Goal: Transaction & Acquisition: Obtain resource

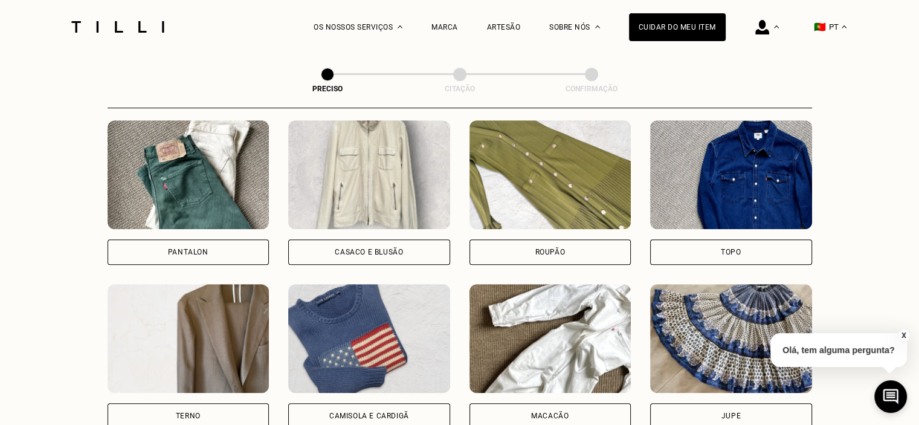
scroll to position [589, 0]
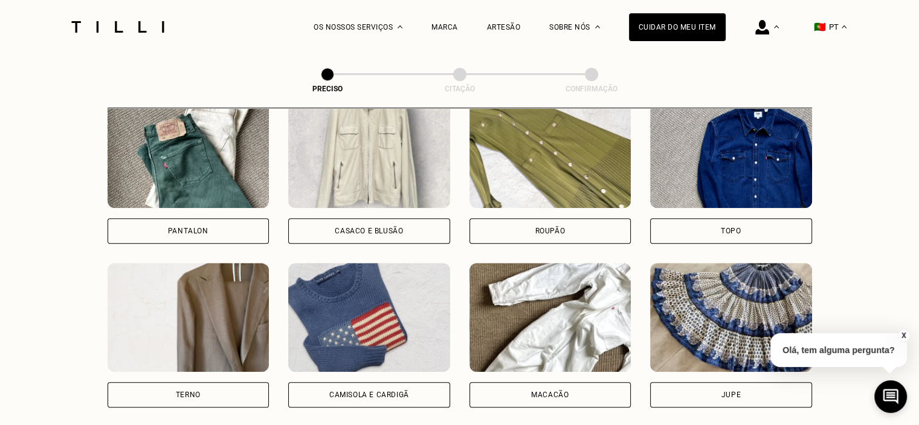
click at [198, 228] on div "Pantalon" at bounding box center [188, 230] width 40 height 7
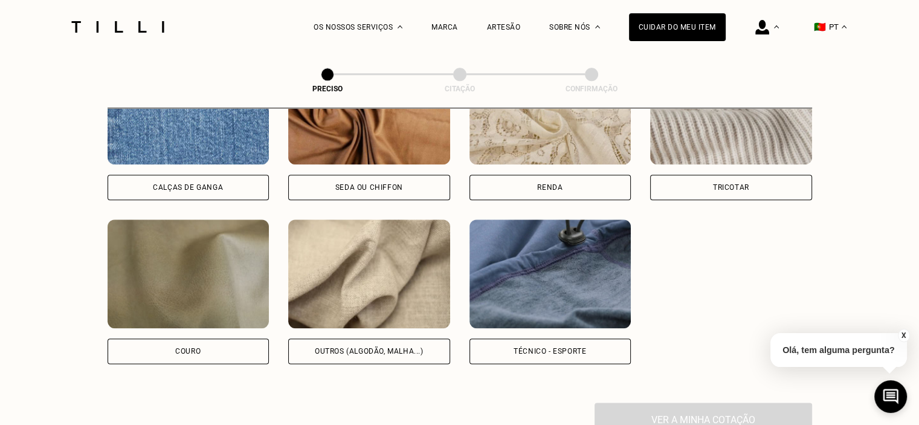
scroll to position [1427, 0]
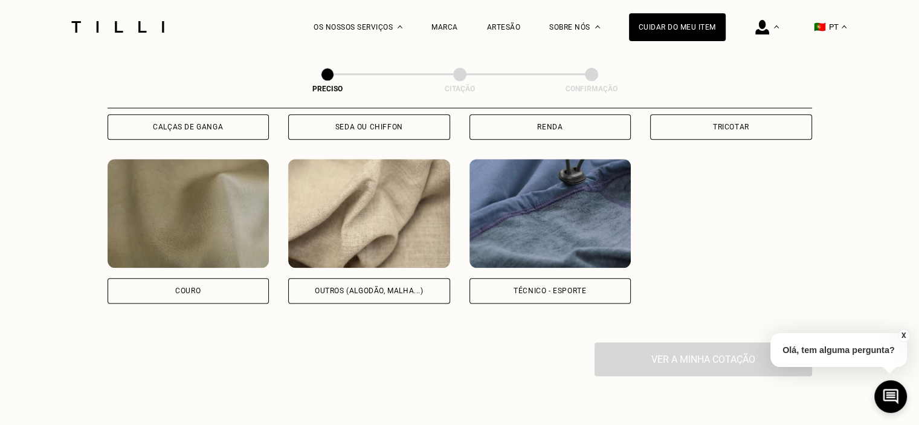
click at [380, 294] on div "Outros (algodão, malha...)" at bounding box center [369, 290] width 109 height 7
select select "FR"
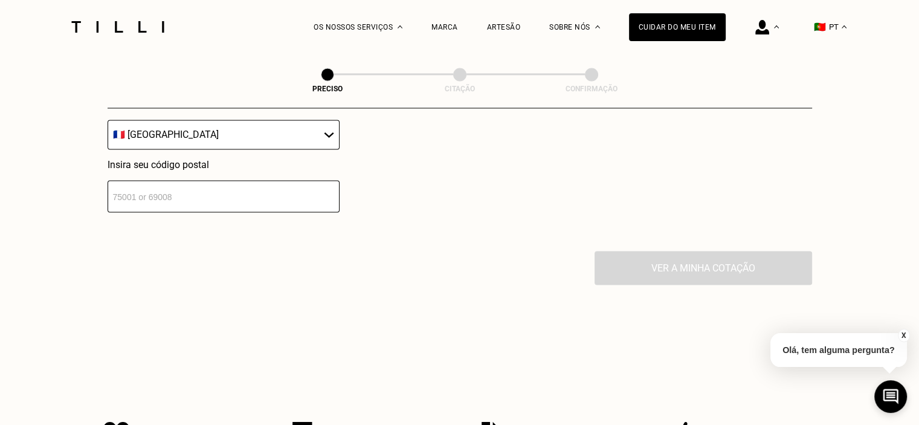
scroll to position [1814, 0]
click at [191, 208] on input "number" at bounding box center [224, 198] width 232 height 32
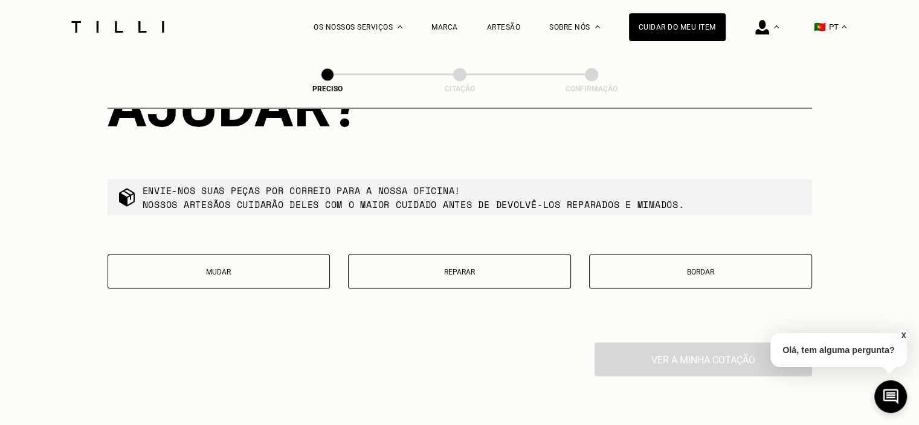
scroll to position [2118, 0]
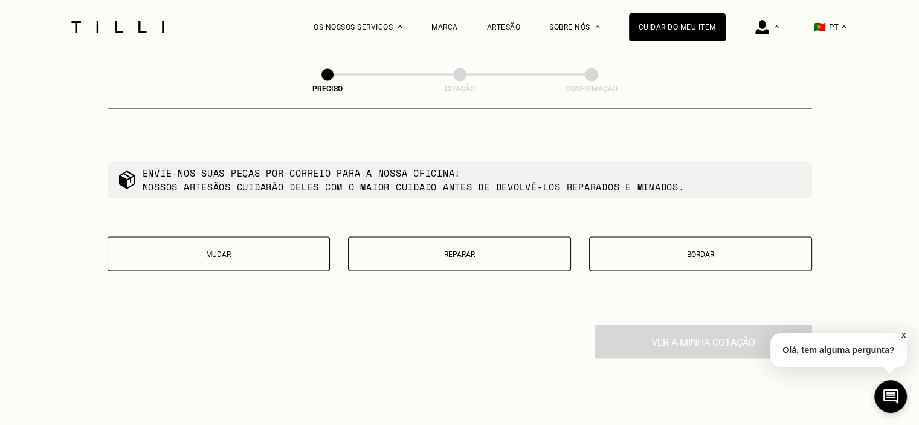
type input "75000"
click at [457, 258] on p "Reparar" at bounding box center [460, 253] width 210 height 8
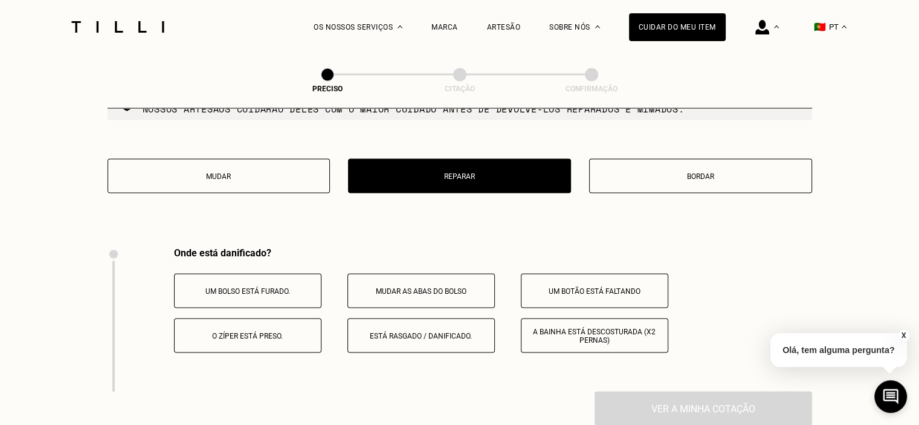
scroll to position [2136, 0]
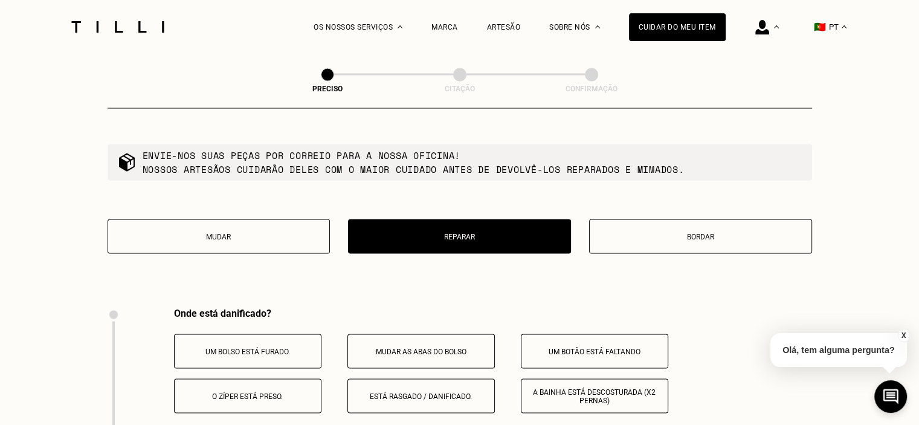
click at [228, 252] on button "Mudar" at bounding box center [219, 236] width 223 height 34
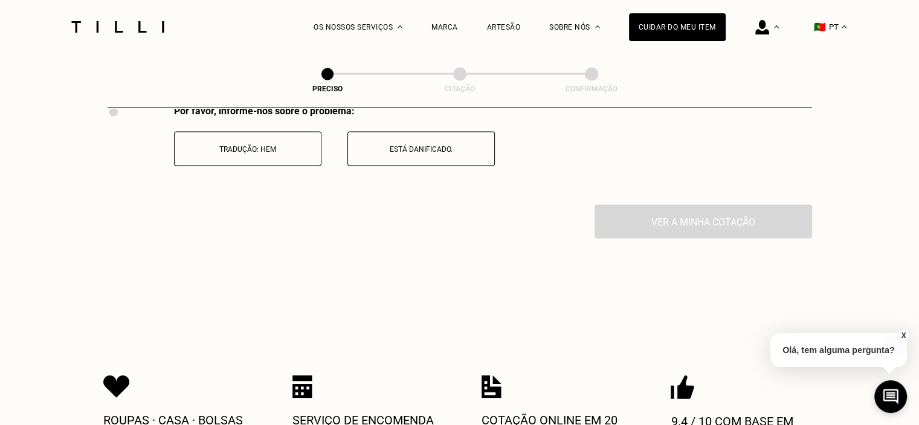
scroll to position [2317, 0]
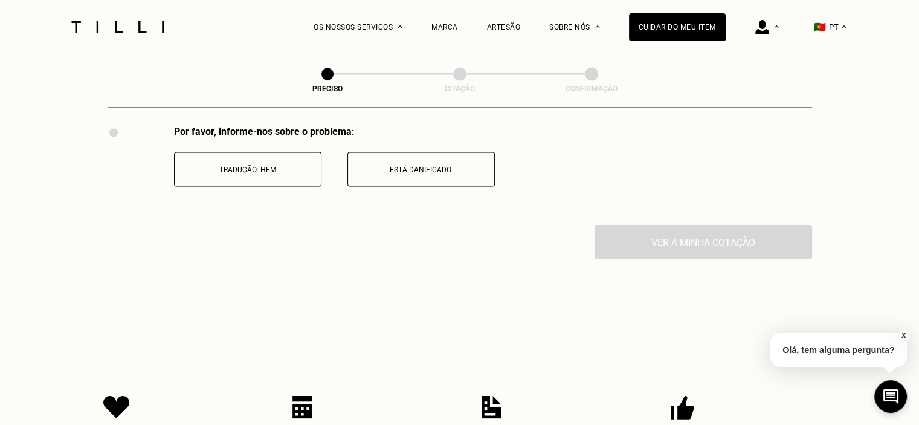
click at [283, 187] on button "Tradução: Hem" at bounding box center [247, 169] width 147 height 34
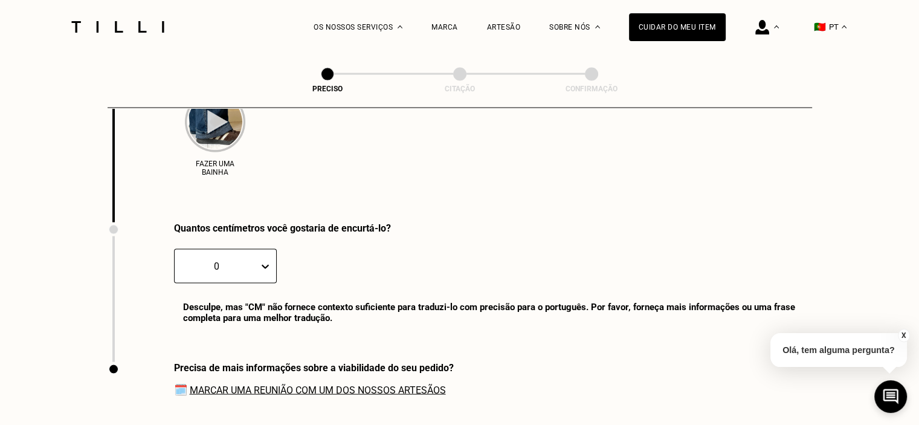
scroll to position [2538, 0]
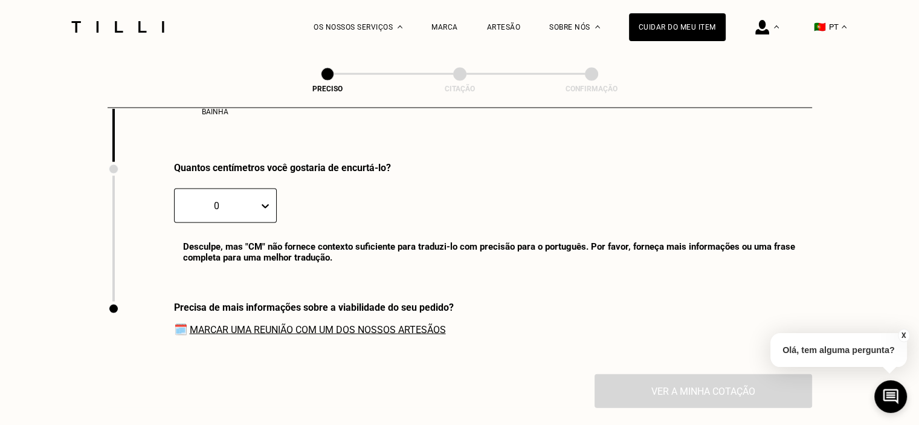
click at [254, 215] on div "0" at bounding box center [217, 205] width 84 height 19
click at [181, 252] on div "1" at bounding box center [198, 241] width 48 height 22
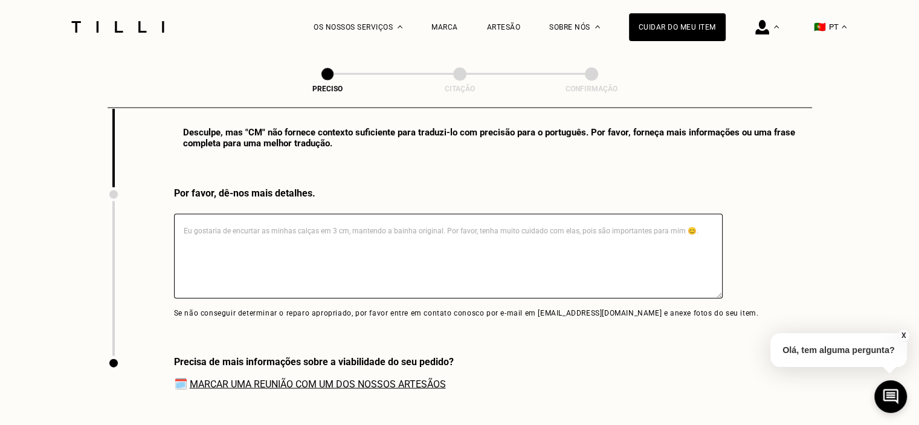
scroll to position [2658, 0]
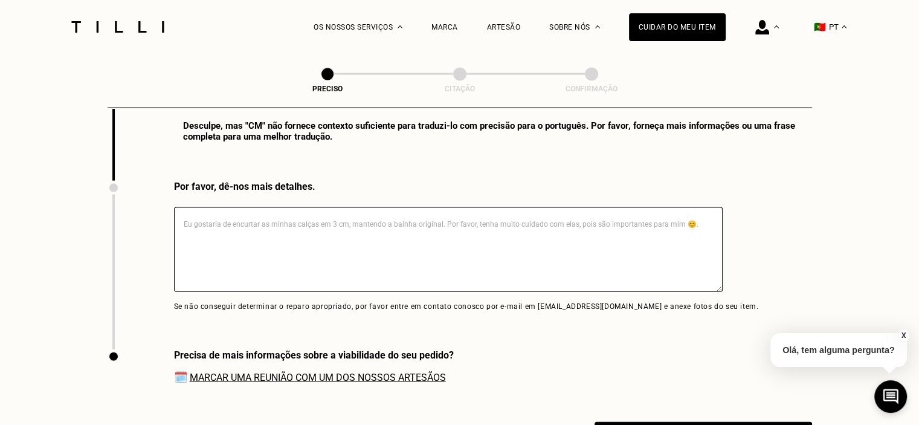
click at [231, 235] on textarea at bounding box center [448, 249] width 548 height 85
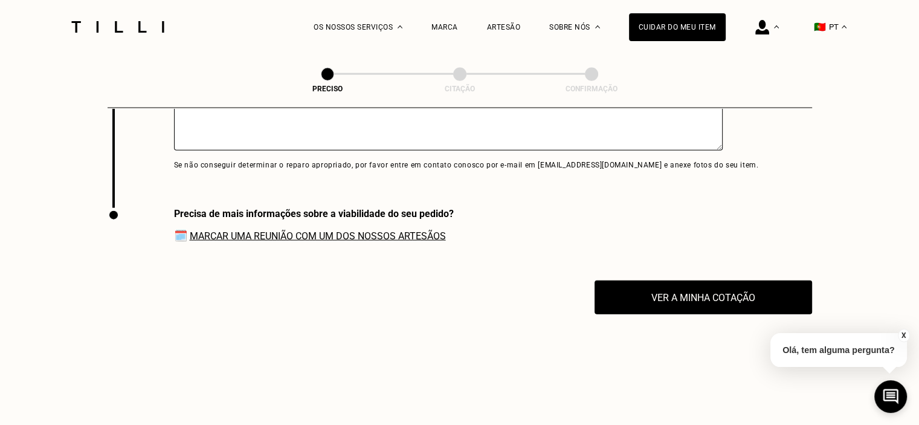
scroll to position [2840, 0]
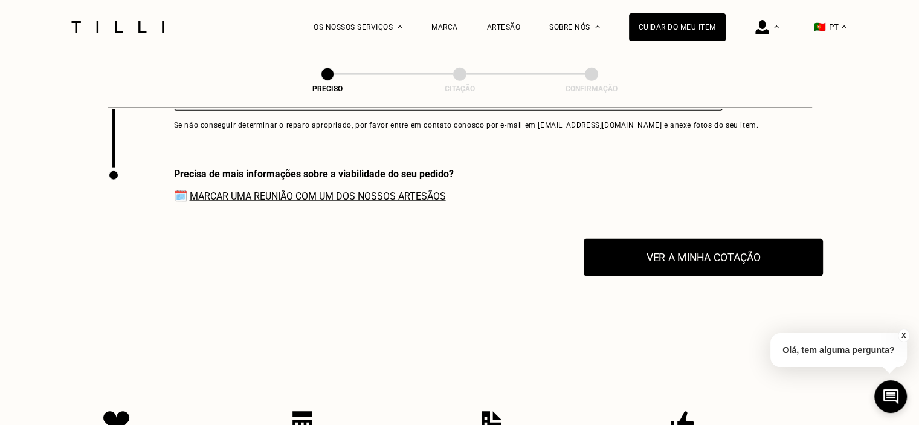
type textarea "5"
click at [686, 272] on button "Ver a minha cotação" at bounding box center [702, 257] width 239 height 37
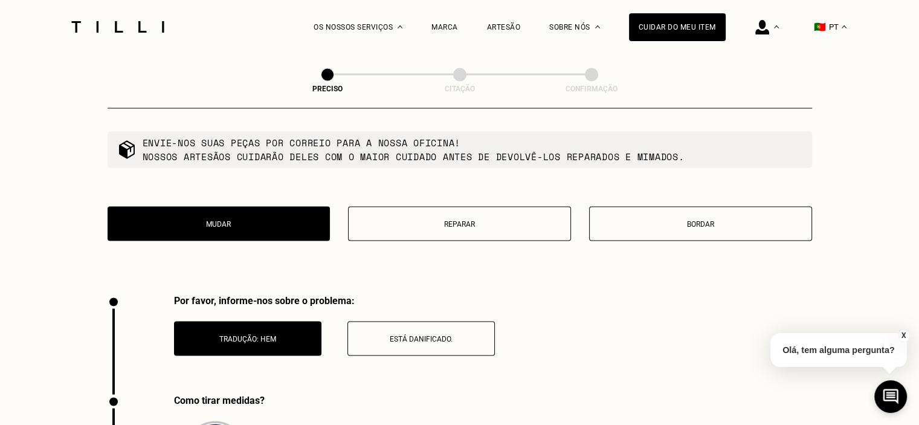
scroll to position [2175, 0]
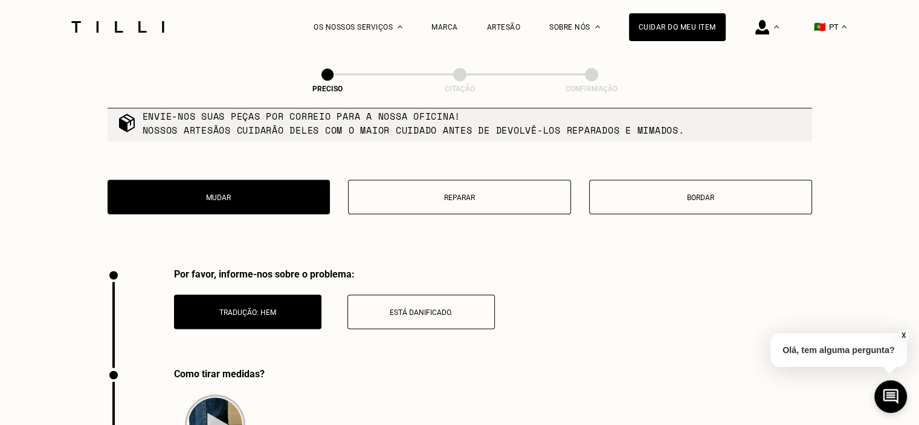
click at [230, 211] on button "Mudar" at bounding box center [219, 196] width 223 height 34
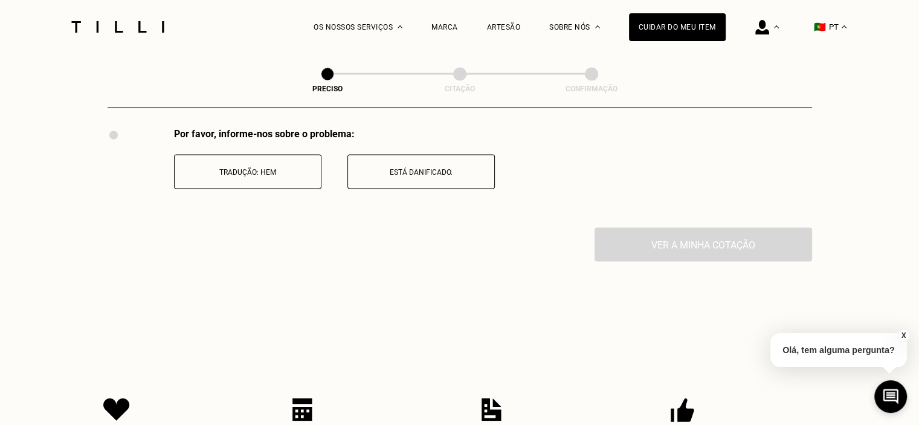
scroll to position [2317, 0]
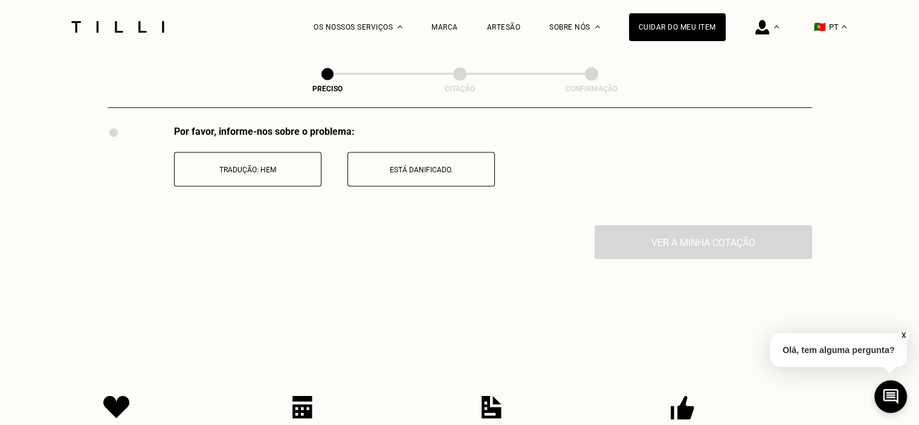
click at [260, 174] on p "Tradução: Hem" at bounding box center [248, 170] width 134 height 8
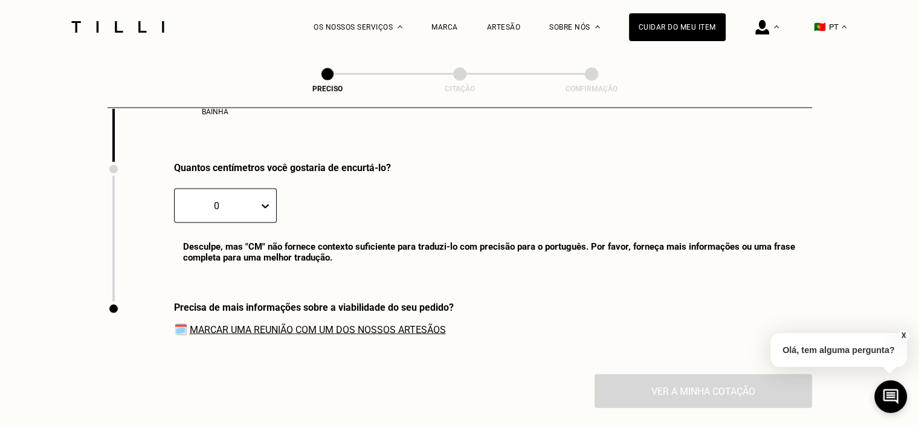
scroll to position [2598, 0]
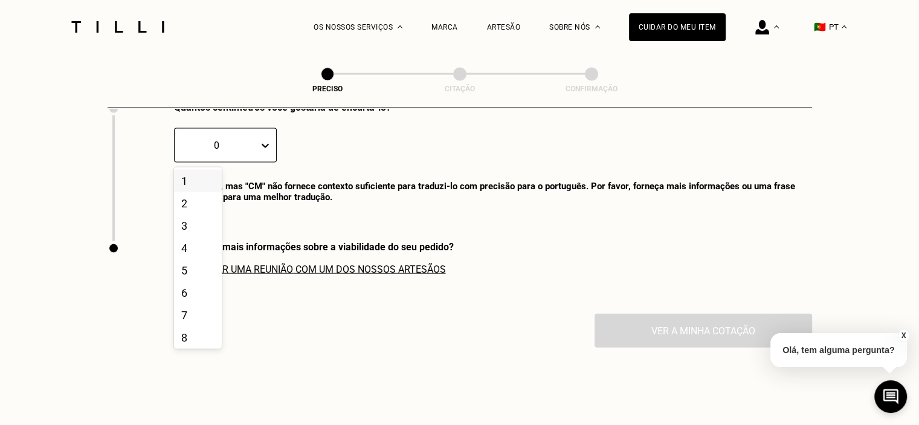
click at [231, 152] on div at bounding box center [217, 145] width 72 height 14
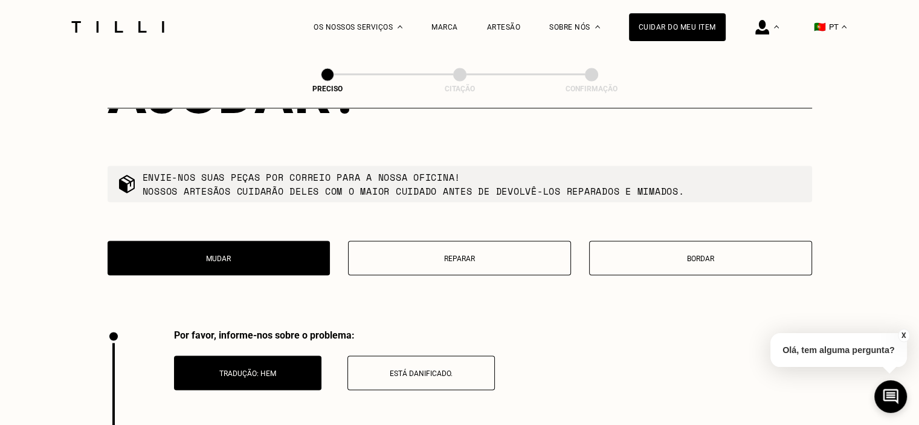
scroll to position [2115, 0]
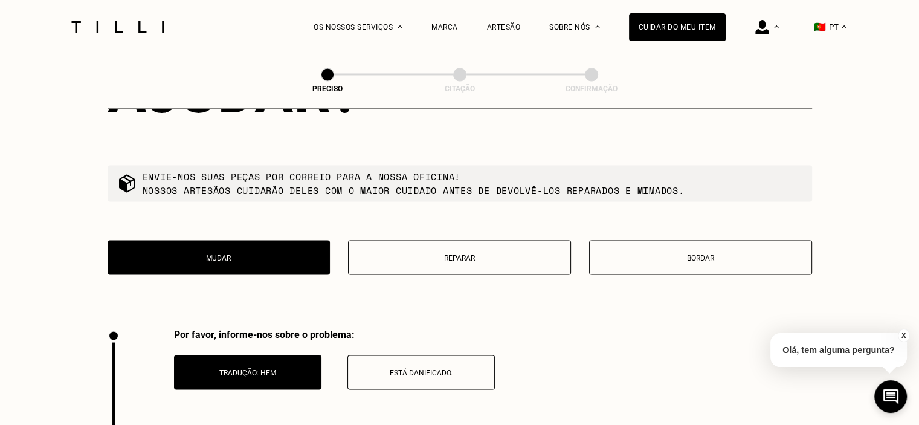
click at [457, 271] on button "Reparar" at bounding box center [459, 257] width 223 height 34
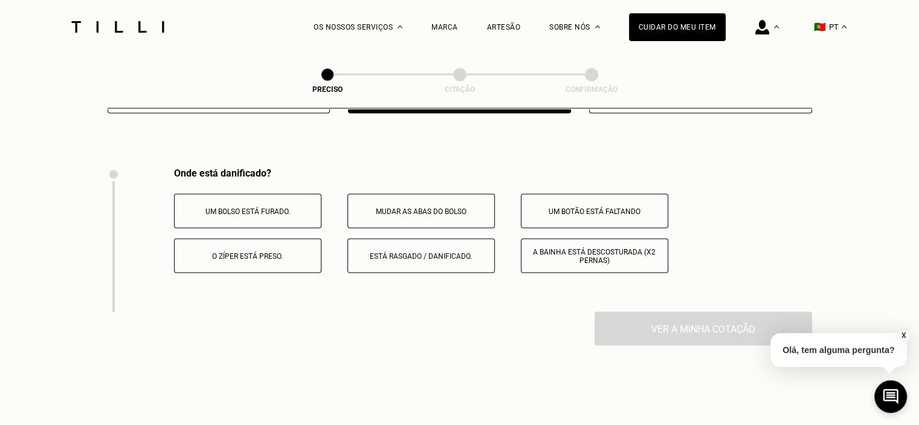
scroll to position [2257, 0]
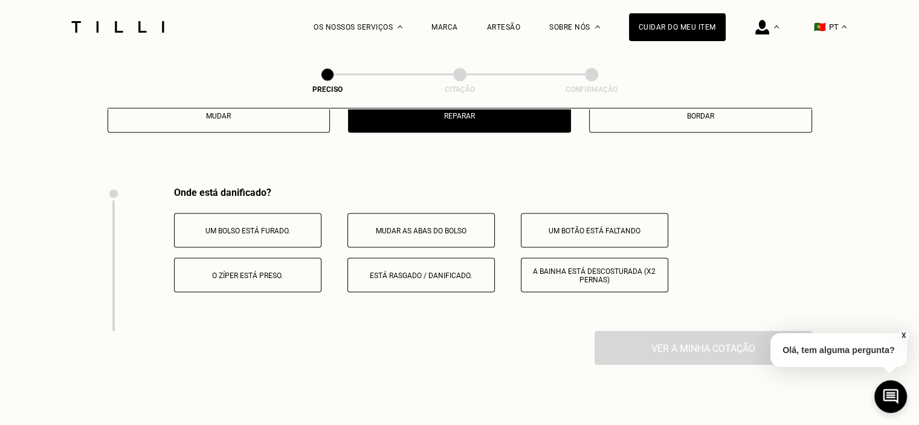
click at [259, 118] on button "Mudar" at bounding box center [219, 115] width 223 height 34
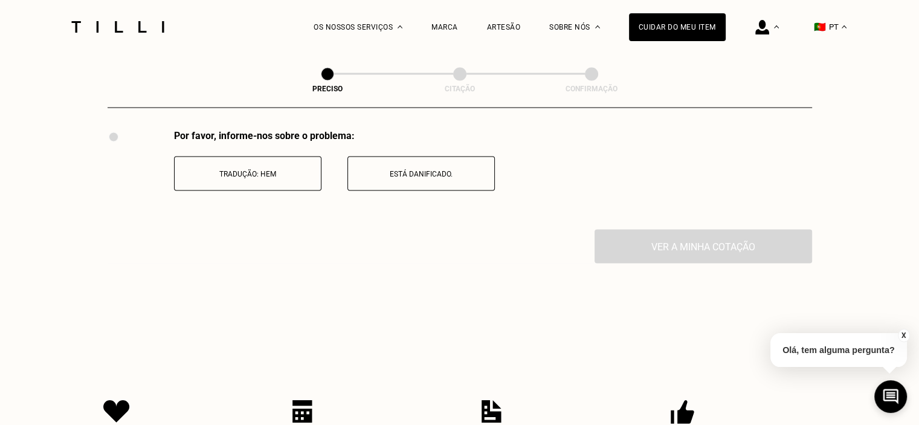
scroll to position [2317, 0]
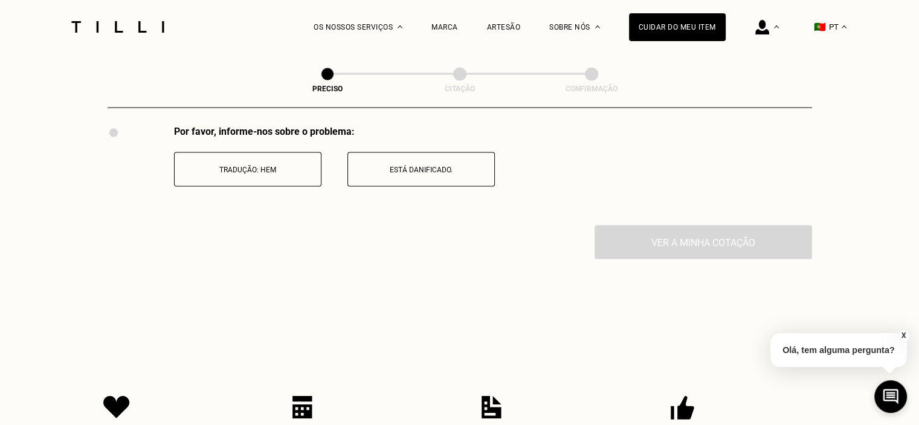
click at [275, 174] on p "Tradução: Hem" at bounding box center [248, 170] width 134 height 8
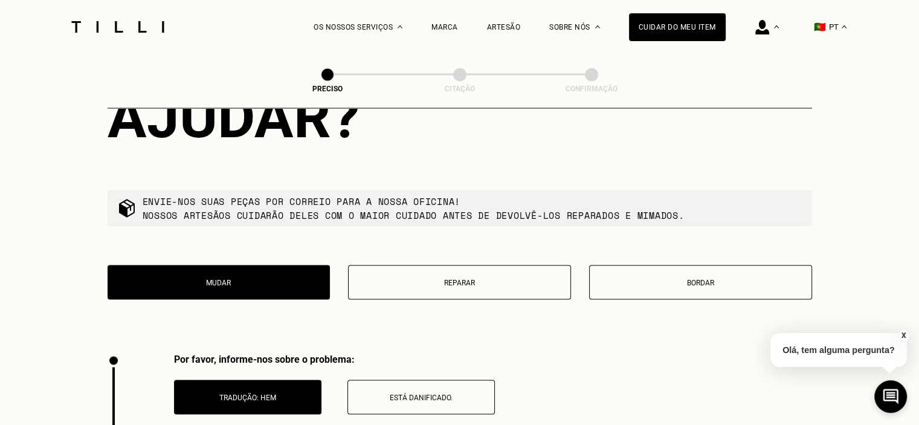
scroll to position [2054, 0]
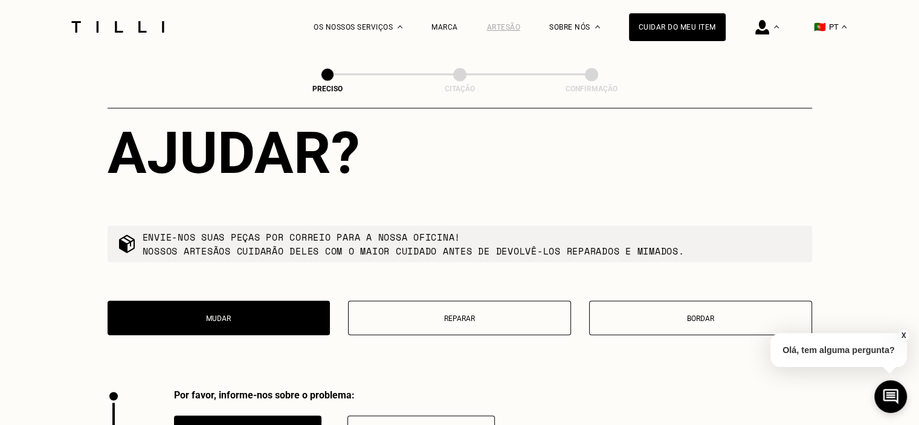
click at [508, 25] on div "Artesão" at bounding box center [504, 27] width 34 height 8
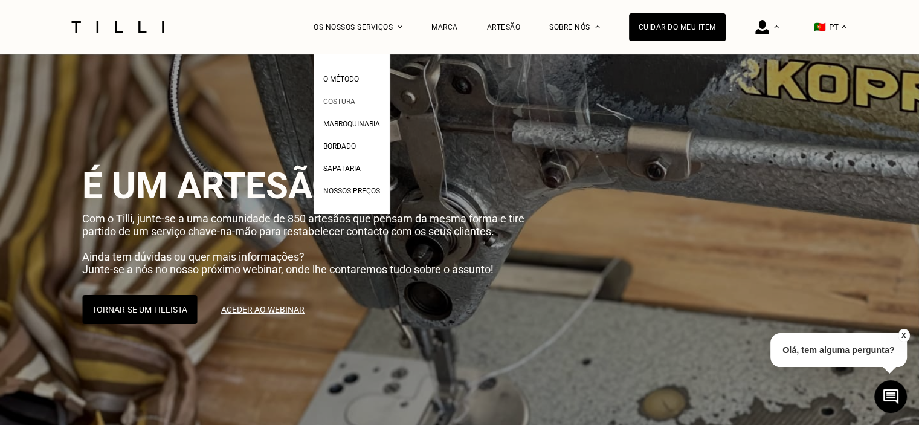
click at [346, 103] on span "Costura" at bounding box center [339, 101] width 32 height 8
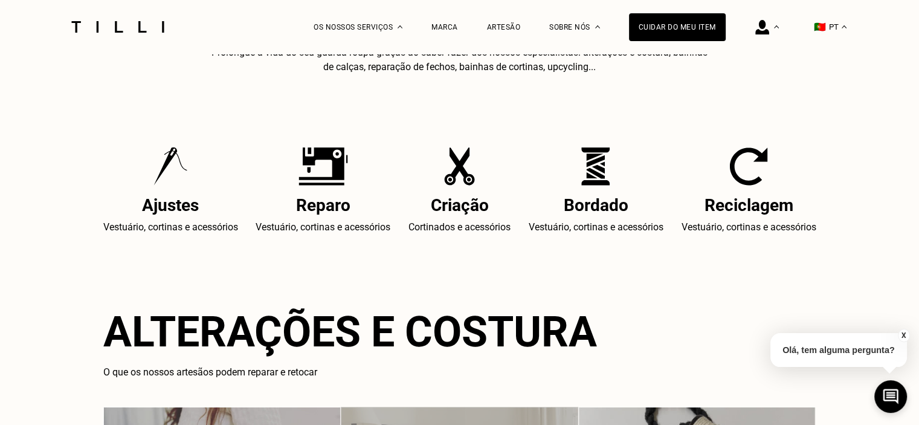
scroll to position [483, 0]
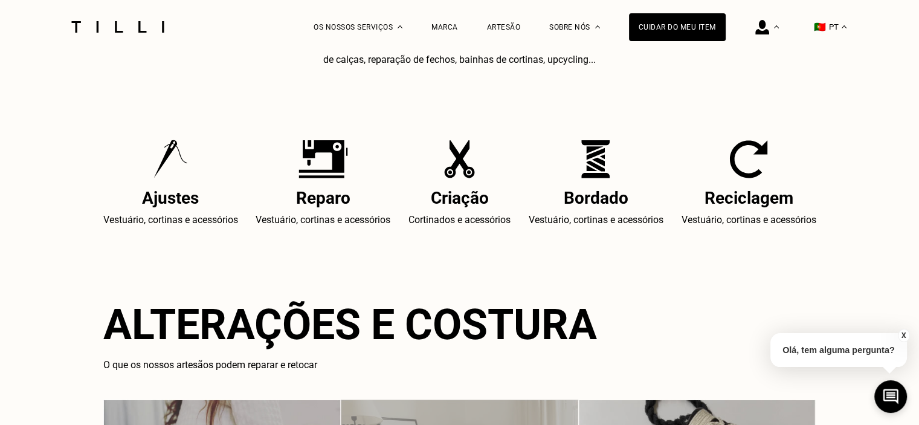
click at [158, 189] on h2 "Ajustes" at bounding box center [170, 198] width 135 height 20
click at [169, 205] on h2 "Ajustes" at bounding box center [170, 198] width 135 height 20
click at [179, 222] on p "Vestuário, cortinas e acessórios" at bounding box center [170, 220] width 135 height 14
click at [163, 184] on div "Ajustes Vestuário, cortinas e acessórios" at bounding box center [170, 184] width 135 height 88
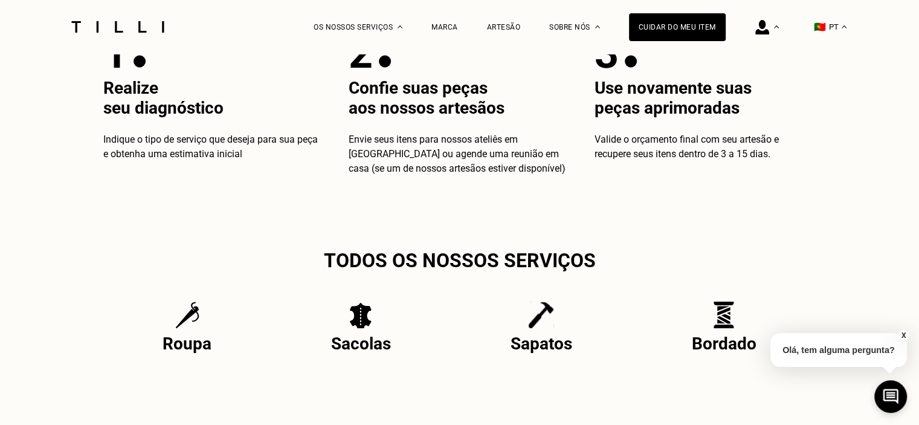
scroll to position [2295, 0]
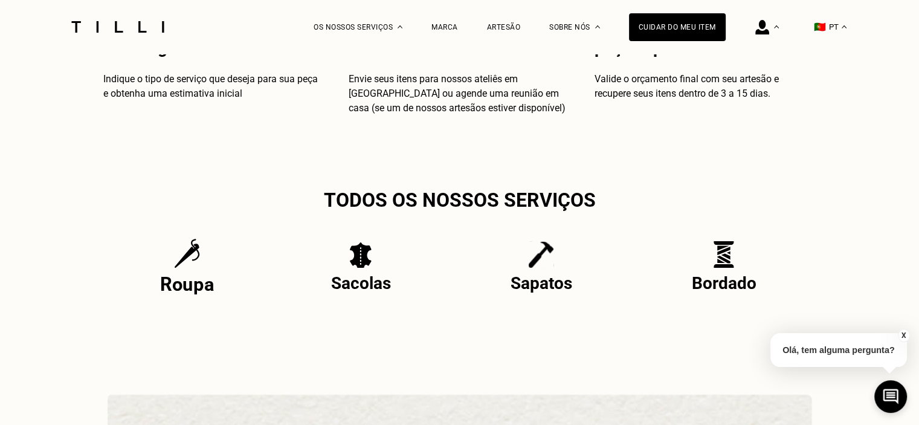
click at [174, 289] on p "Roupa" at bounding box center [187, 284] width 54 height 22
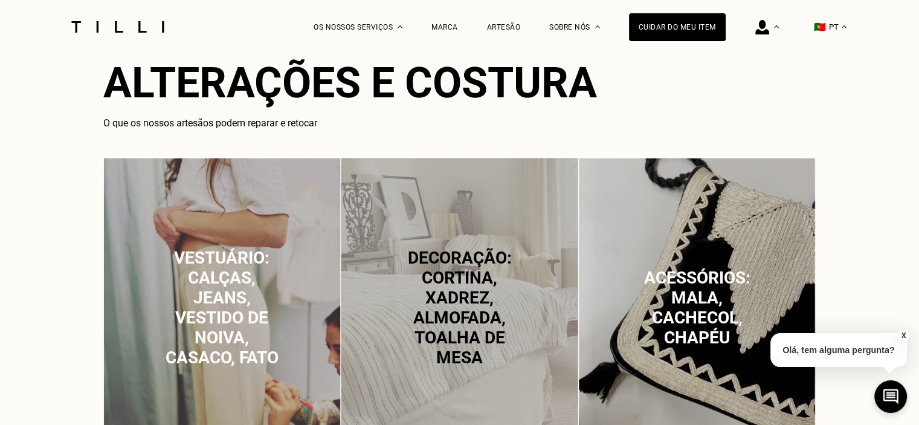
click at [187, 271] on p "Vestuário: calças, jeans, vestido de noiva, casaco, fato" at bounding box center [221, 308] width 119 height 120
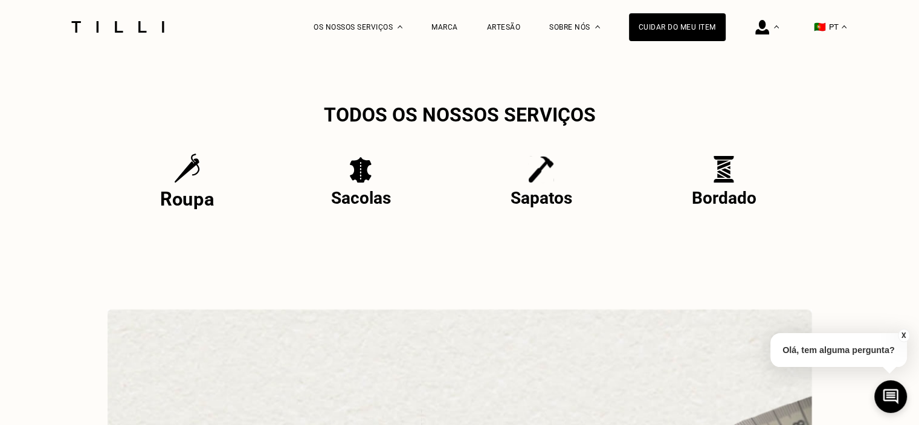
scroll to position [2504, 0]
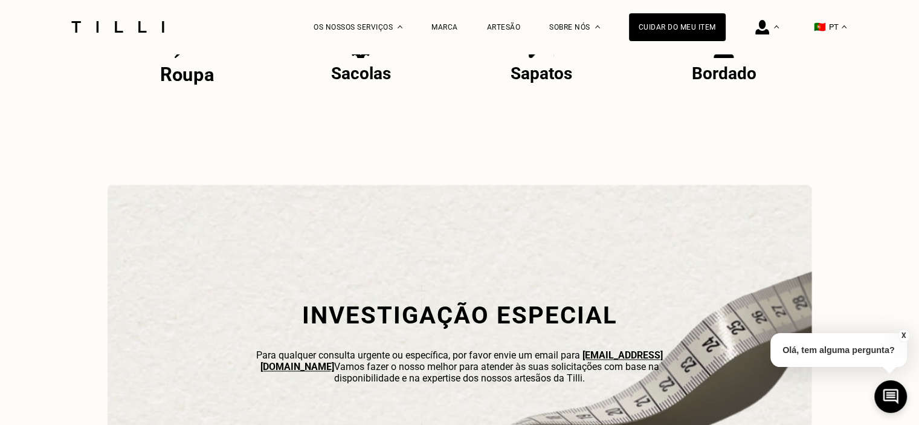
click at [178, 82] on p "Roupa" at bounding box center [187, 75] width 54 height 22
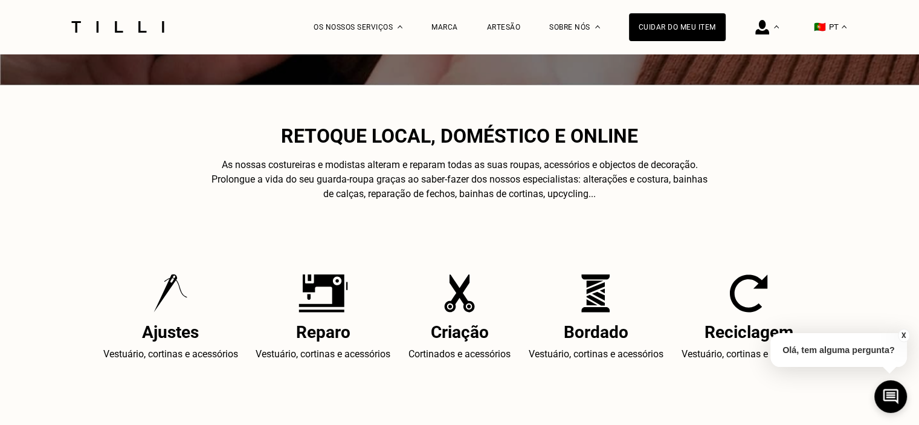
scroll to position [362, 0]
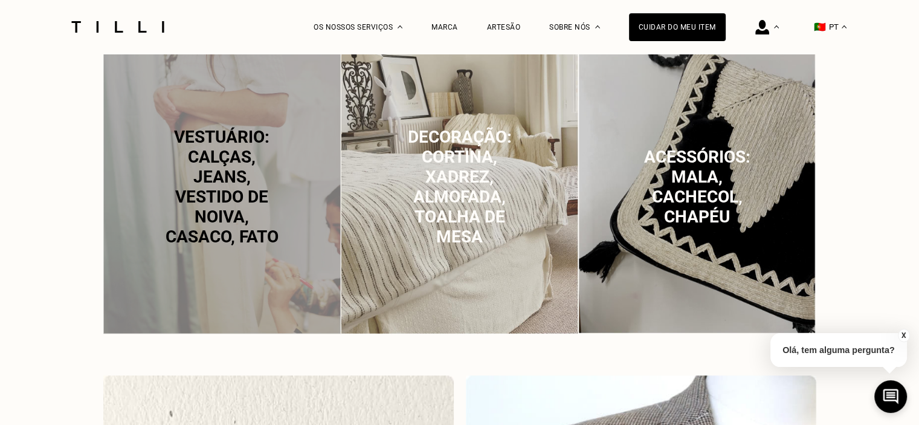
click at [180, 251] on div "Vestuário: calças, jeans, vestido de noiva, casaco, fato" at bounding box center [221, 187] width 237 height 300
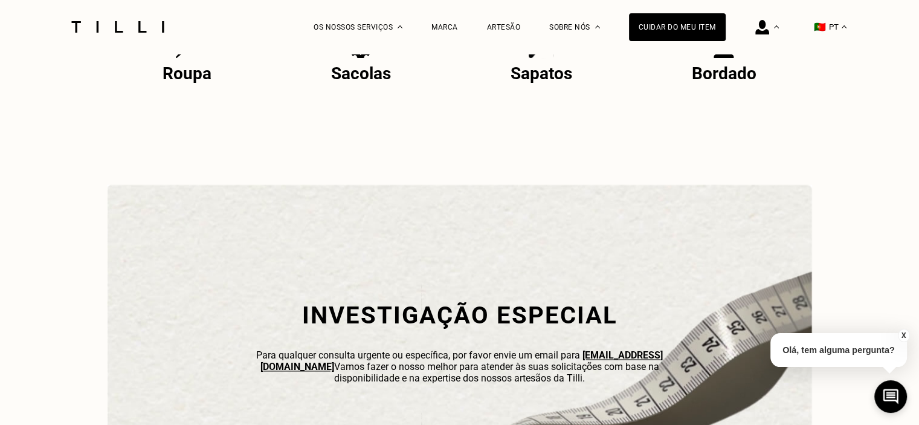
scroll to position [2383, 0]
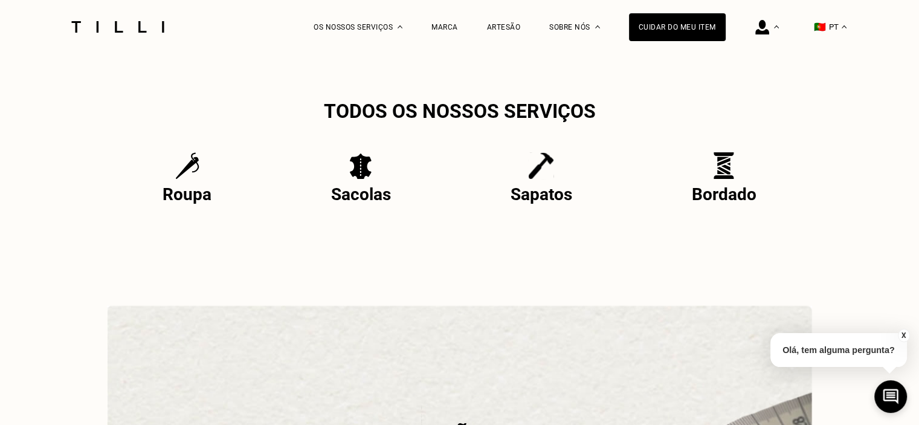
click at [186, 200] on p "Roupa" at bounding box center [186, 194] width 49 height 20
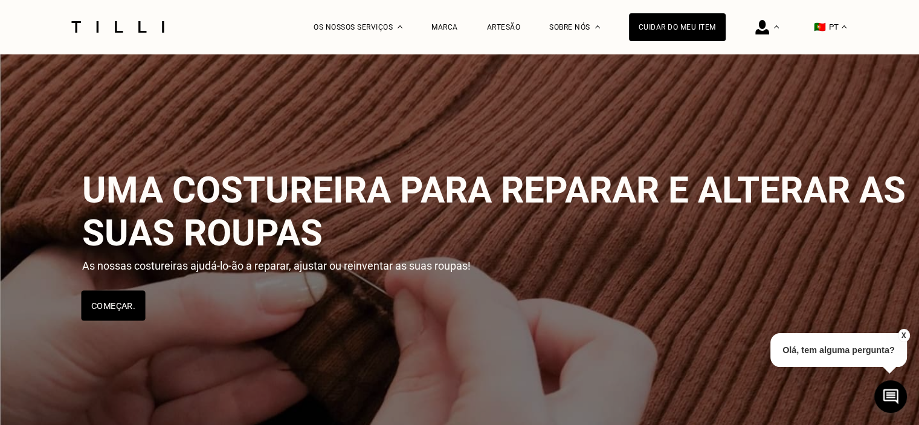
click at [140, 304] on button "Começar." at bounding box center [113, 306] width 64 height 30
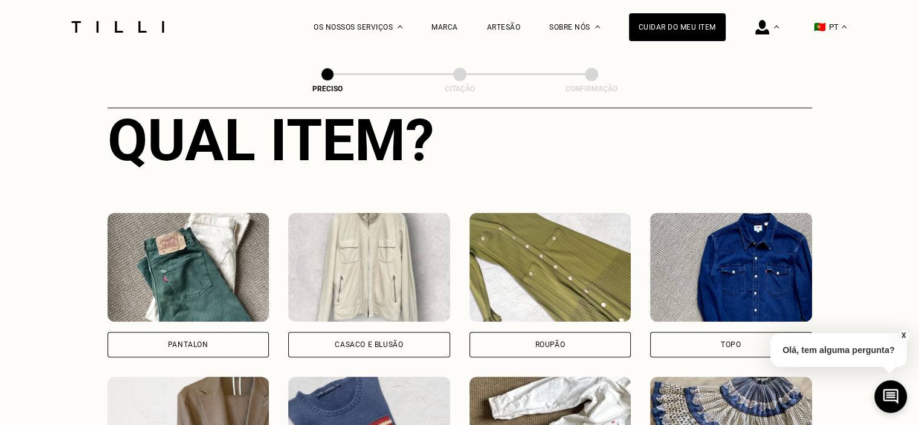
scroll to position [529, 0]
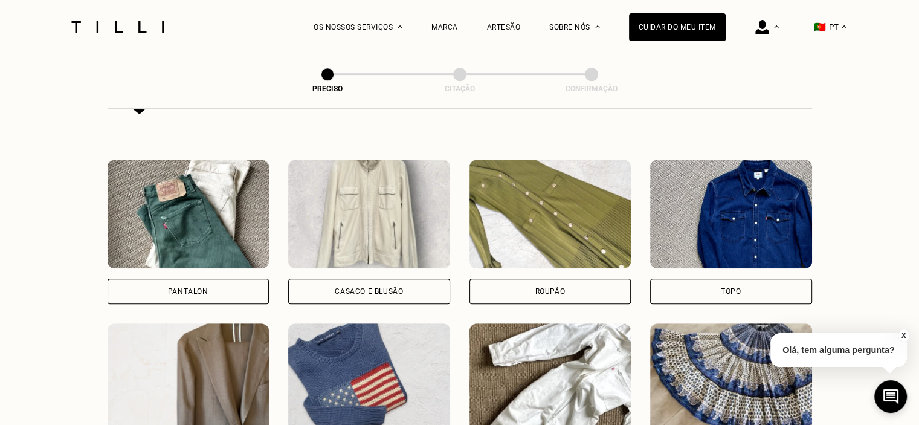
click at [712, 216] on img at bounding box center [731, 213] width 162 height 109
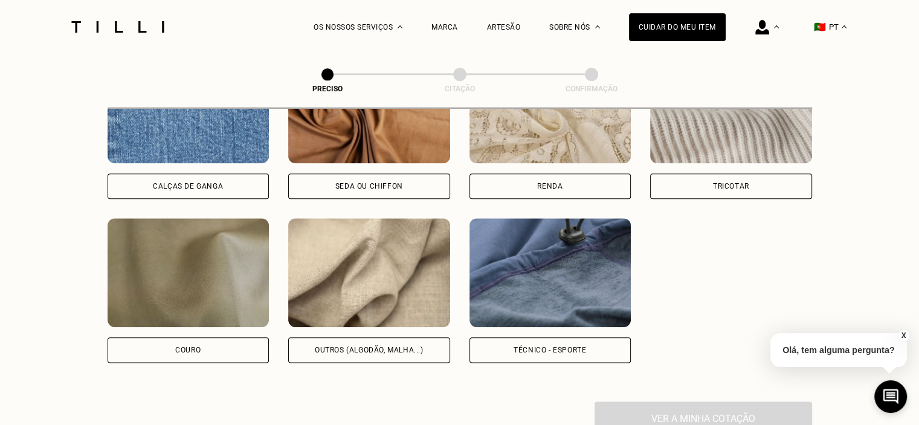
scroll to position [1427, 0]
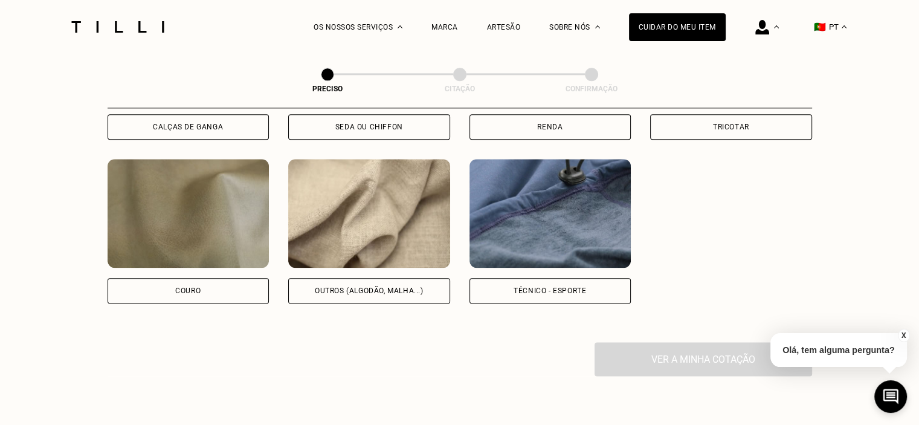
click at [413, 300] on div "Outros (algodão, malha...)" at bounding box center [369, 290] width 162 height 25
select select "FR"
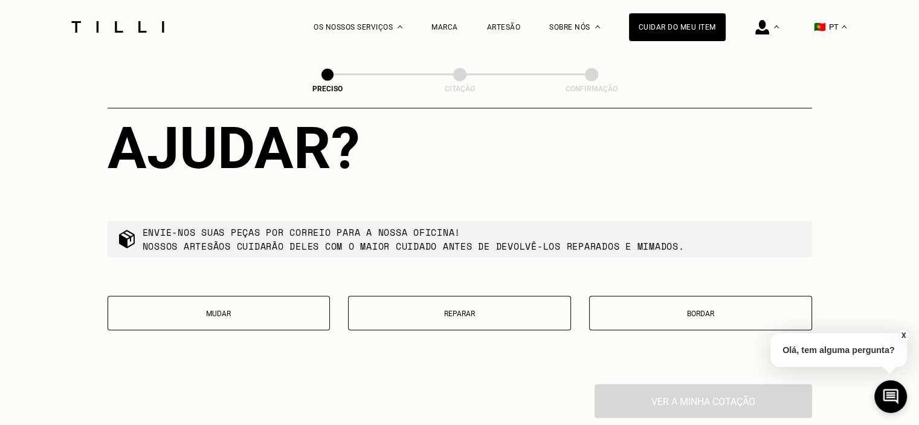
scroll to position [2120, 0]
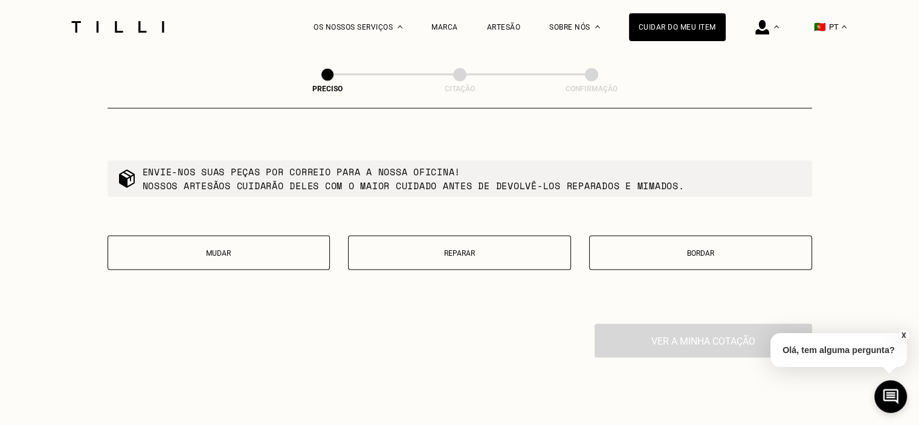
click at [244, 267] on button "Mudar" at bounding box center [219, 252] width 223 height 34
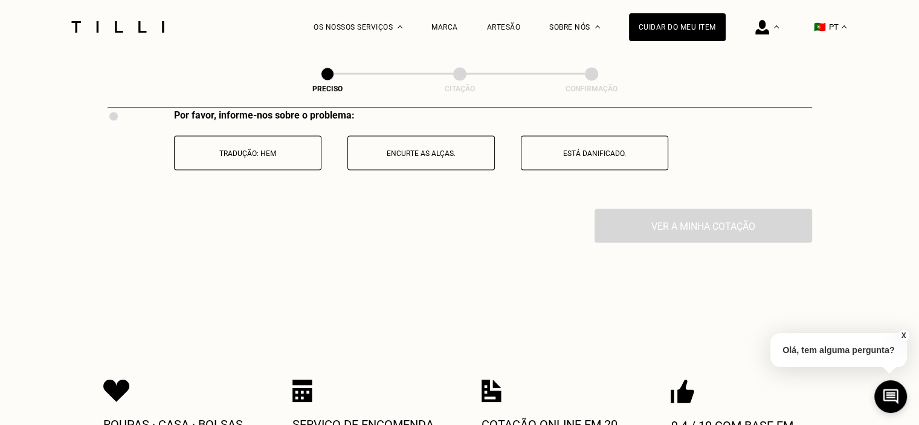
scroll to position [2257, 0]
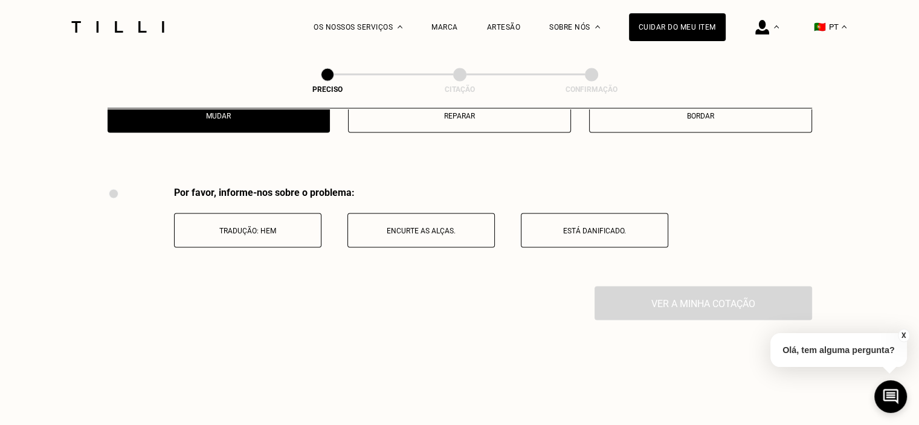
click at [267, 132] on button "Mudar" at bounding box center [219, 115] width 223 height 34
click at [228, 234] on p "Tradução: Hem" at bounding box center [248, 230] width 134 height 8
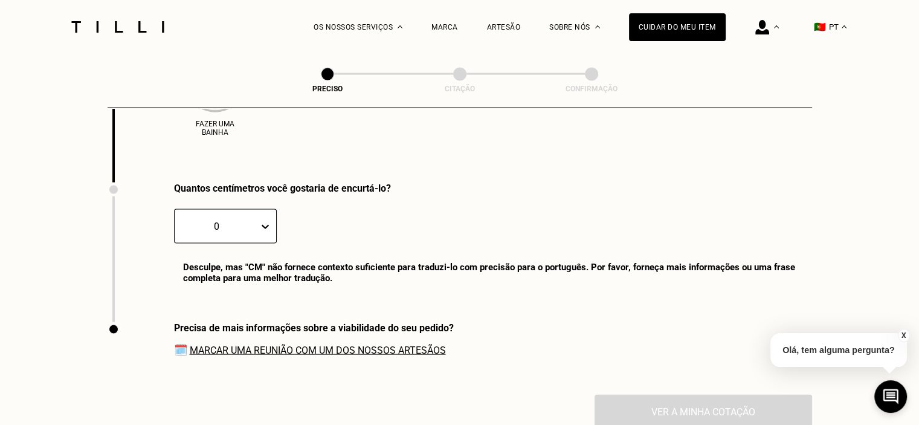
scroll to position [2538, 0]
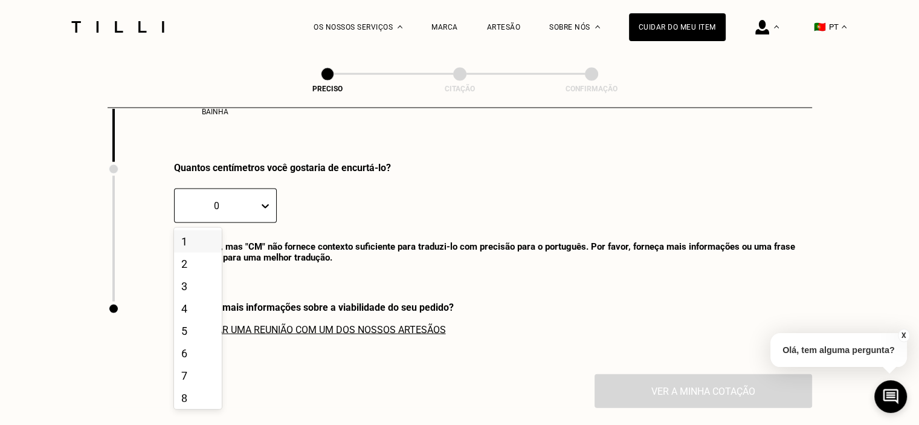
click at [227, 215] on div "0" at bounding box center [217, 205] width 84 height 19
click at [190, 387] on div "7" at bounding box center [198, 375] width 48 height 22
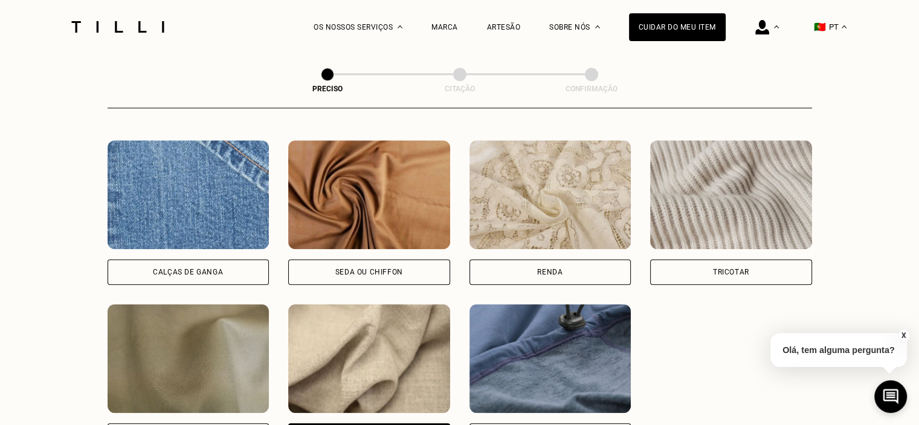
scroll to position [1269, 0]
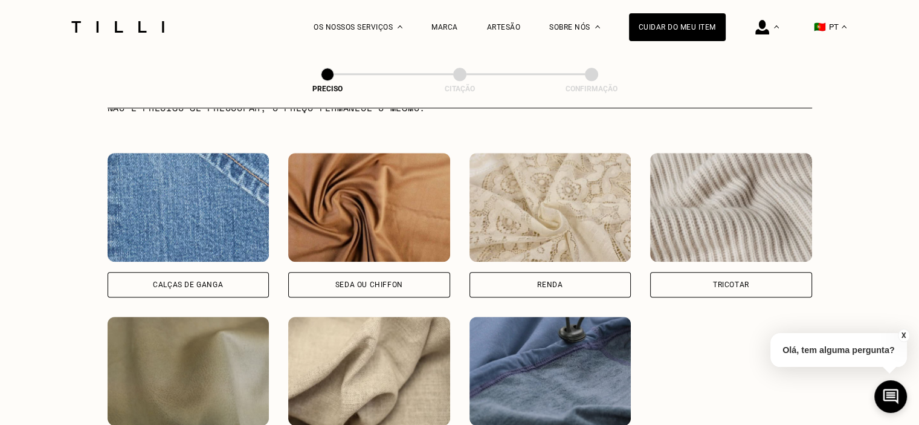
click at [196, 236] on img at bounding box center [189, 207] width 162 height 109
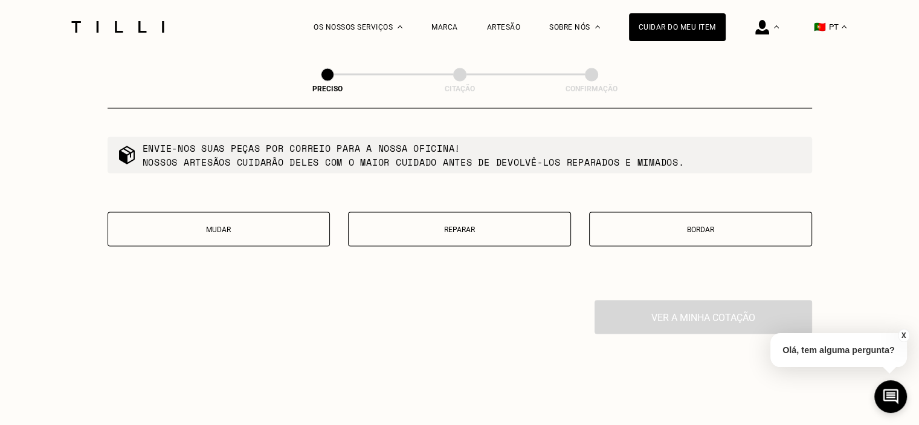
scroll to position [2180, 0]
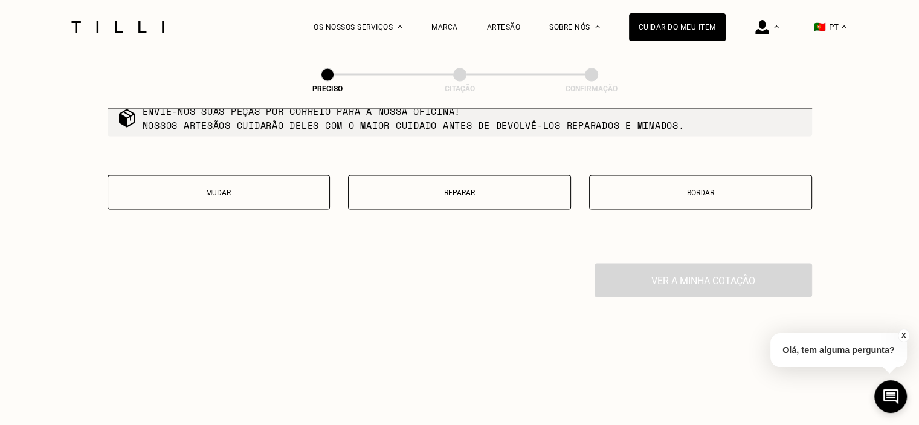
click at [452, 209] on button "Reparar" at bounding box center [459, 192] width 223 height 34
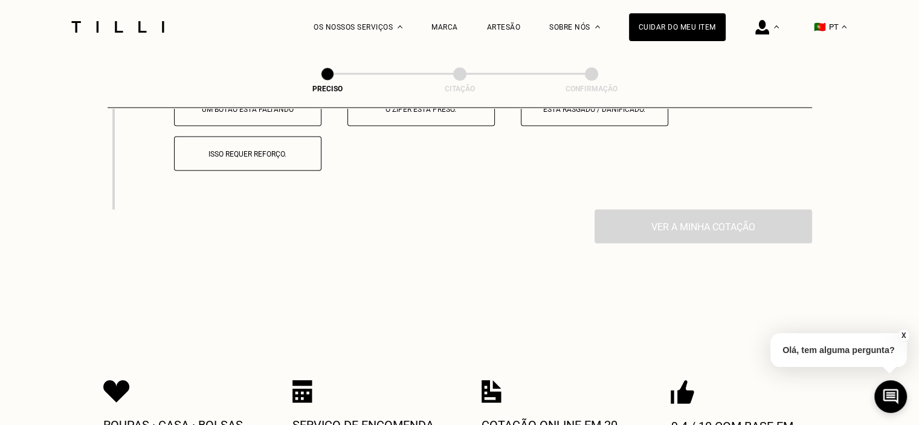
scroll to position [2317, 0]
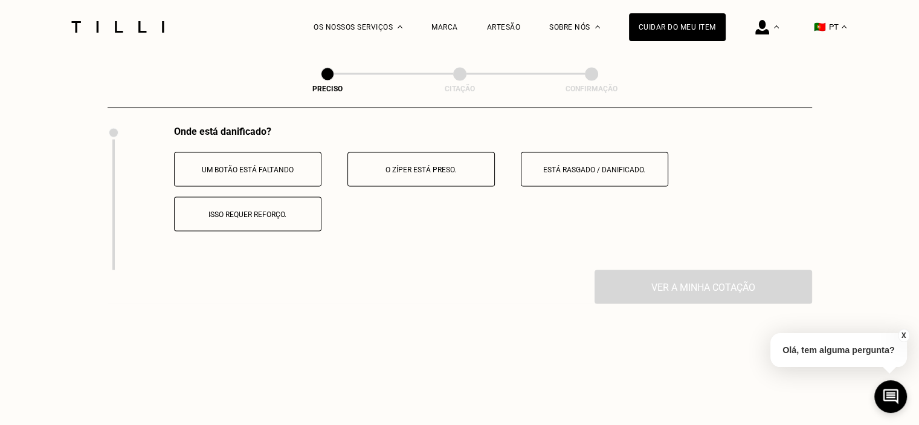
click at [289, 231] on button "Isso requer reforço." at bounding box center [247, 214] width 147 height 34
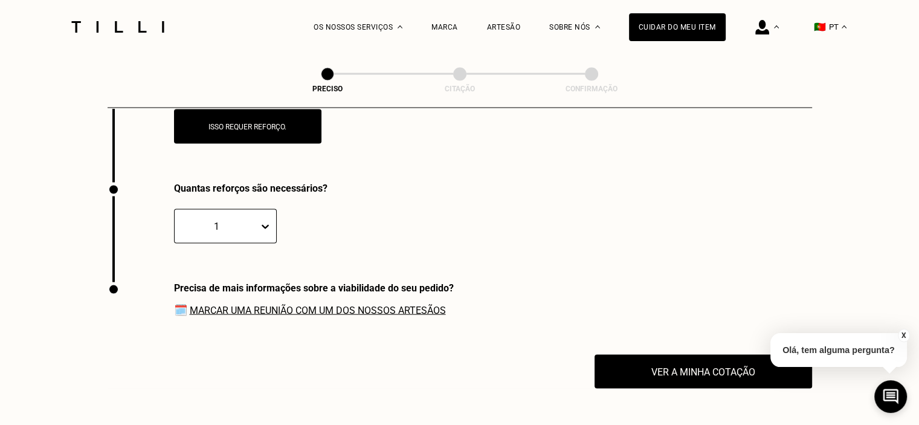
scroll to position [2280, 0]
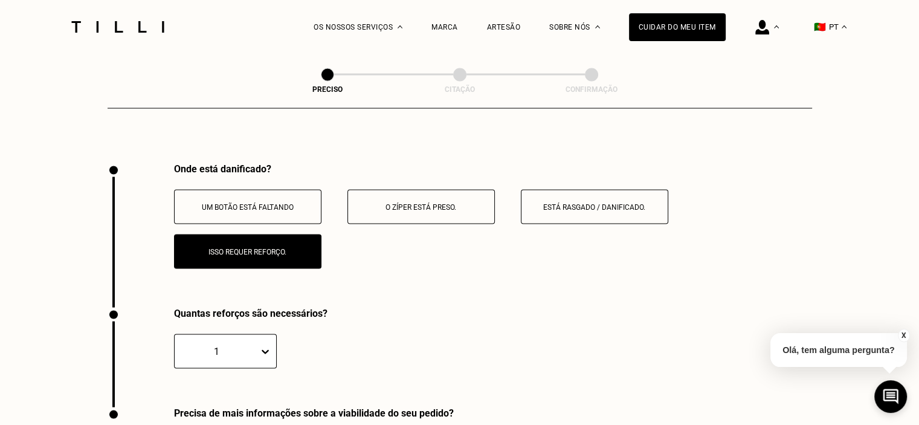
click at [418, 211] on p "O zíper está preso." at bounding box center [421, 206] width 134 height 8
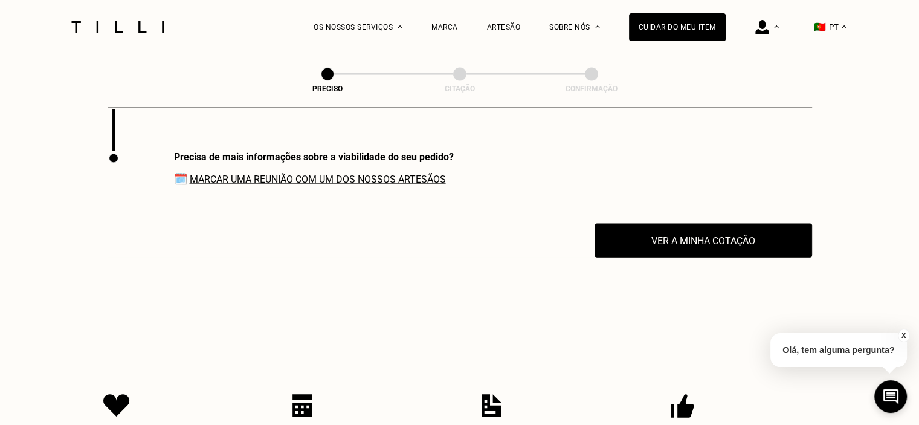
scroll to position [2643, 0]
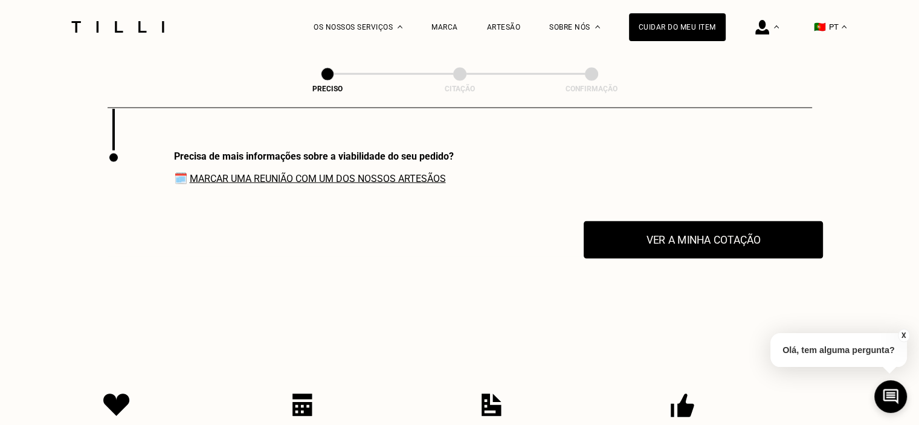
click at [639, 248] on button "Ver a minha cotação" at bounding box center [702, 239] width 239 height 37
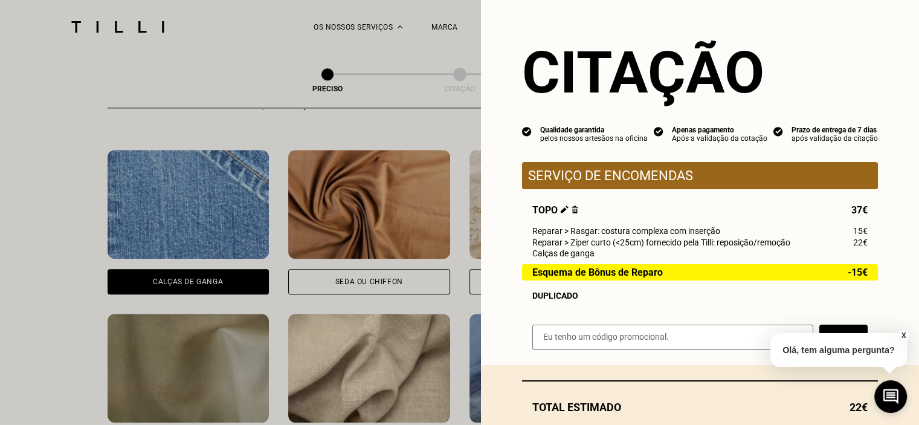
scroll to position [1133, 0]
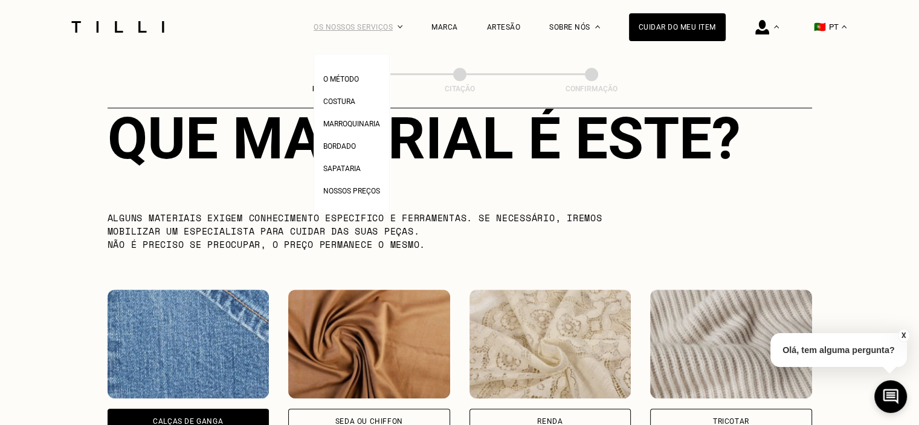
click at [396, 27] on div "Os nossos serviços" at bounding box center [357, 27] width 89 height 54
click at [370, 190] on span "Nossos preços" at bounding box center [351, 191] width 57 height 8
select select "FR"
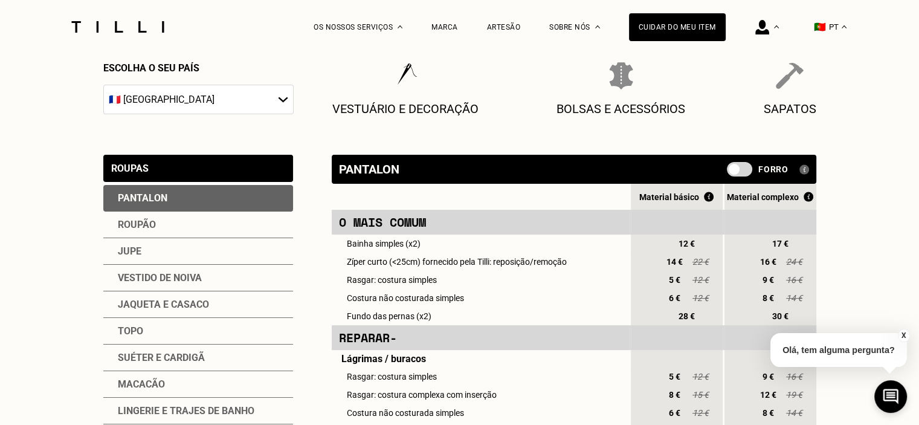
scroll to position [121, 0]
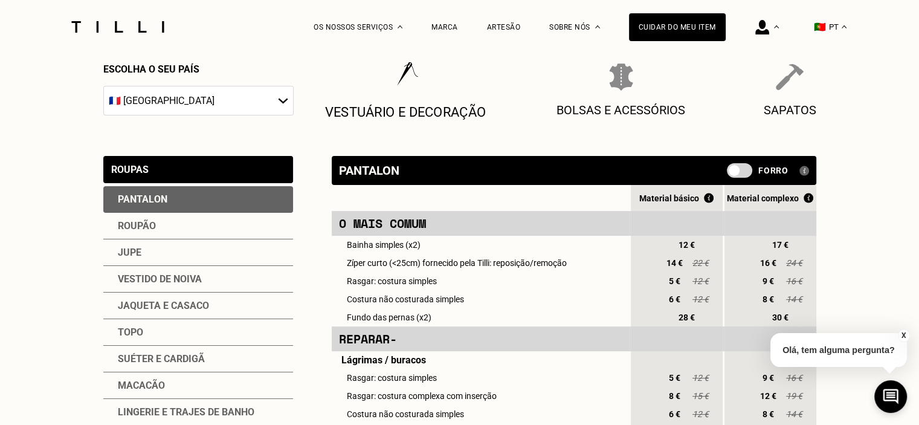
click at [437, 112] on p "Vestuário e decoração" at bounding box center [404, 112] width 161 height 16
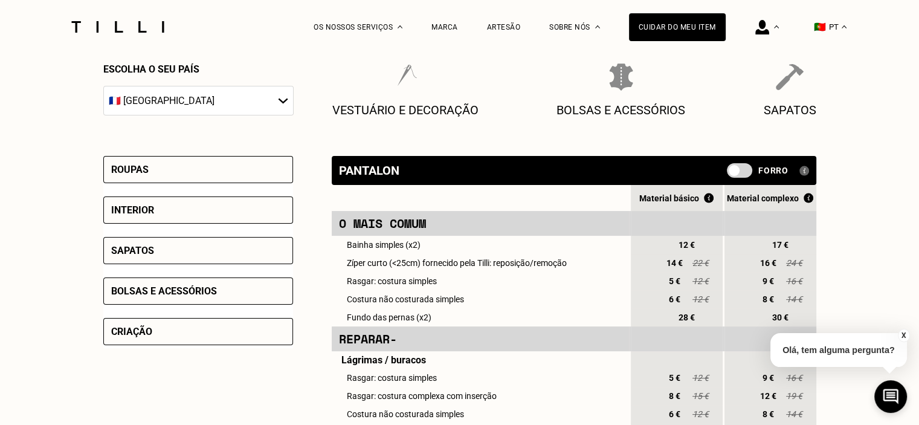
click at [181, 182] on div "Roupas" at bounding box center [198, 169] width 190 height 27
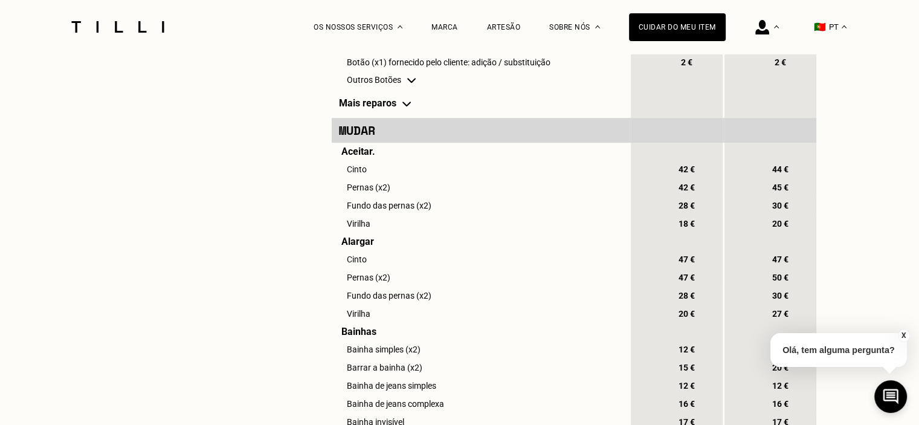
scroll to position [785, 0]
